Goal: Task Accomplishment & Management: Complete application form

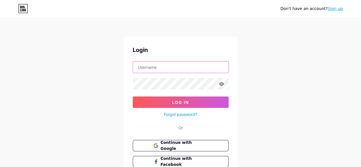
type input "[EMAIL_ADDRESS][DOMAIN_NAME]"
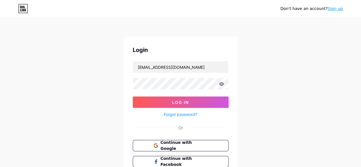
click at [222, 84] on icon at bounding box center [221, 84] width 5 height 4
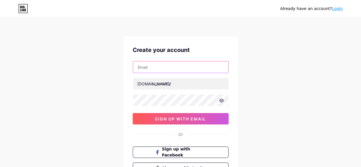
click at [199, 68] on input "text" at bounding box center [180, 66] width 95 height 11
type input "priyanshurajr83@gmail.com"
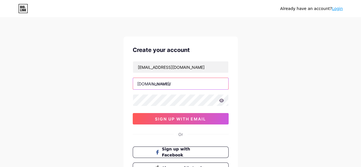
click at [196, 85] on input "text" at bounding box center [180, 83] width 95 height 11
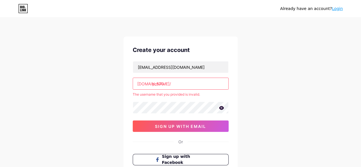
click at [167, 84] on input "pr670." at bounding box center [180, 83] width 95 height 11
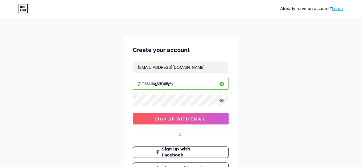
drag, startPoint x: 183, startPoint y: 84, endPoint x: 325, endPoint y: 115, distance: 146.1
click at [325, 115] on div "Already have an account? Login Create your account priyanshurajr83@gmail.com bi…" at bounding box center [180, 109] width 361 height 218
click at [179, 82] on input "pr670shop" at bounding box center [180, 83] width 95 height 11
type input "pr670"
click at [220, 101] on icon at bounding box center [221, 100] width 5 height 4
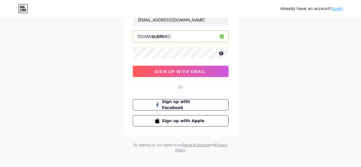
scroll to position [51, 0]
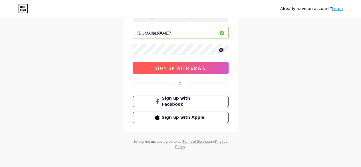
click at [201, 65] on button "sign up with email" at bounding box center [181, 67] width 96 height 11
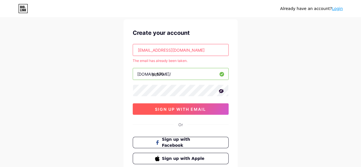
scroll to position [23, 0]
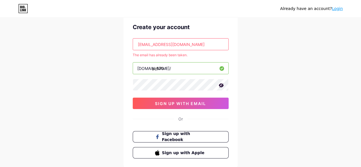
click at [209, 43] on input "priyanshurajr83@gmail.com" at bounding box center [180, 44] width 95 height 11
type input "p"
click at [182, 68] on input "pr670" at bounding box center [180, 68] width 95 height 11
type input "p"
click at [162, 42] on input "text" at bounding box center [180, 44] width 95 height 11
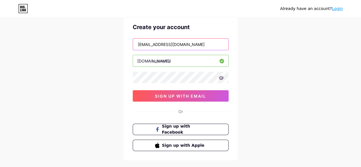
type input "priyakumari06763@gmail.com"
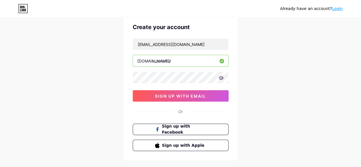
click at [178, 62] on input "text" at bounding box center [180, 60] width 95 height 11
type input "pr6700"
click at [247, 90] on div "Already have an account? Login Create your account priyakumari06763@gmail.com b…" at bounding box center [180, 86] width 361 height 218
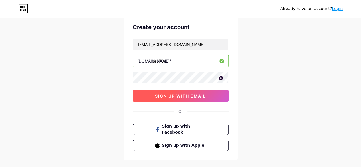
click at [195, 92] on button "sign up with email" at bounding box center [181, 95] width 96 height 11
